Goal: Check status: Check status

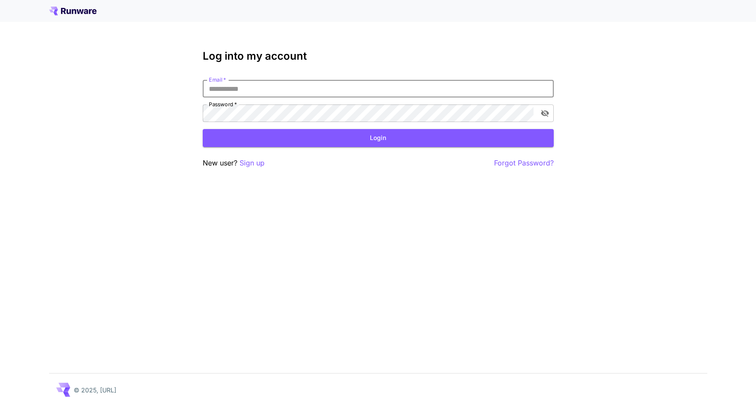
type input "**********"
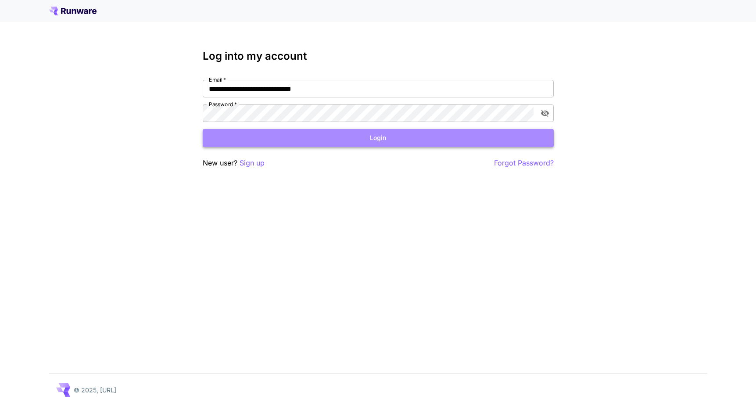
click at [319, 143] on button "Login" at bounding box center [378, 138] width 351 height 18
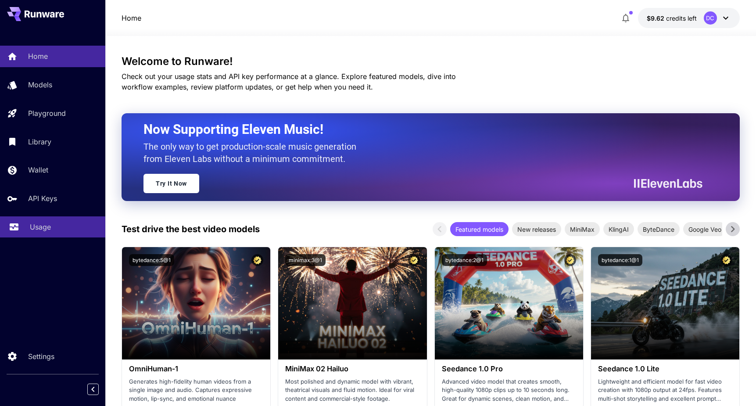
click at [45, 219] on link "Usage" at bounding box center [52, 227] width 105 height 22
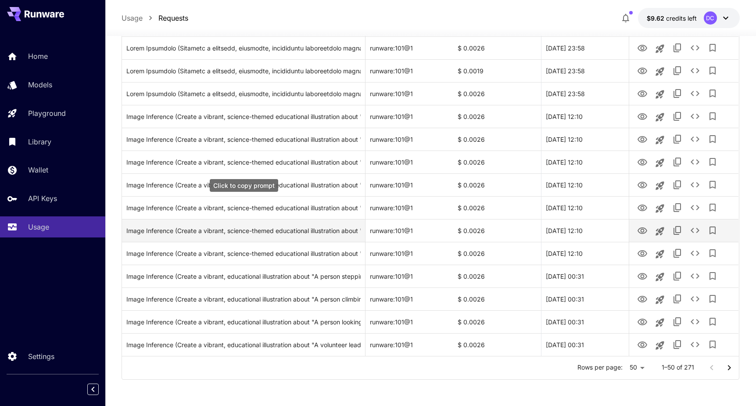
scroll to position [957, 0]
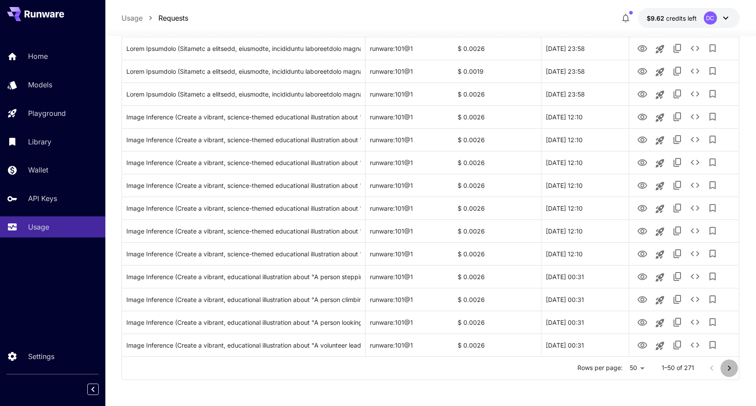
click at [729, 369] on icon "Go to next page" at bounding box center [729, 368] width 11 height 11
click at [727, 365] on icon "Go to next page" at bounding box center [729, 368] width 11 height 11
click at [730, 367] on icon "Go to next page" at bounding box center [729, 367] width 3 height 5
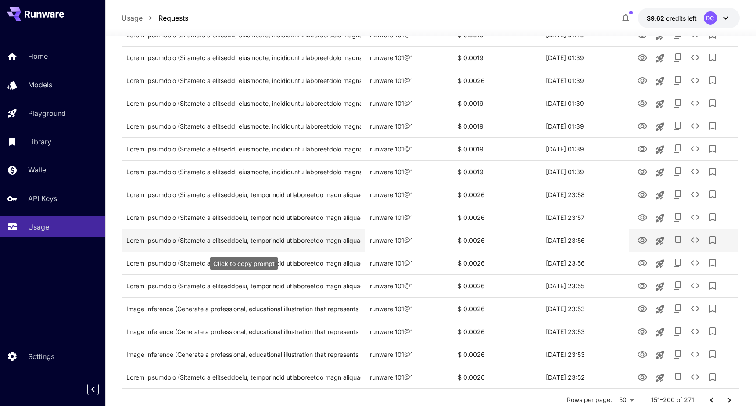
scroll to position [926, 0]
